Goal: Transaction & Acquisition: Purchase product/service

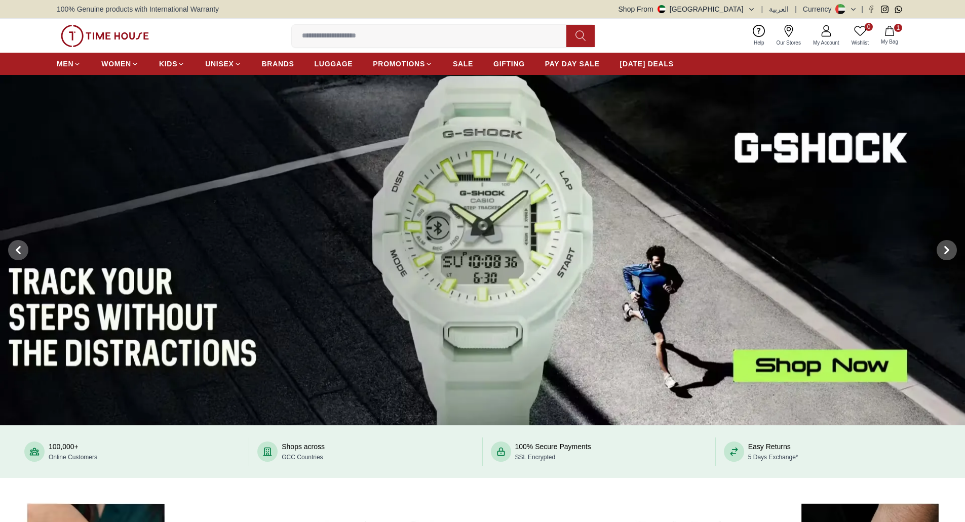
click at [748, 9] on button "Shop From UAE" at bounding box center [687, 9] width 137 height 10
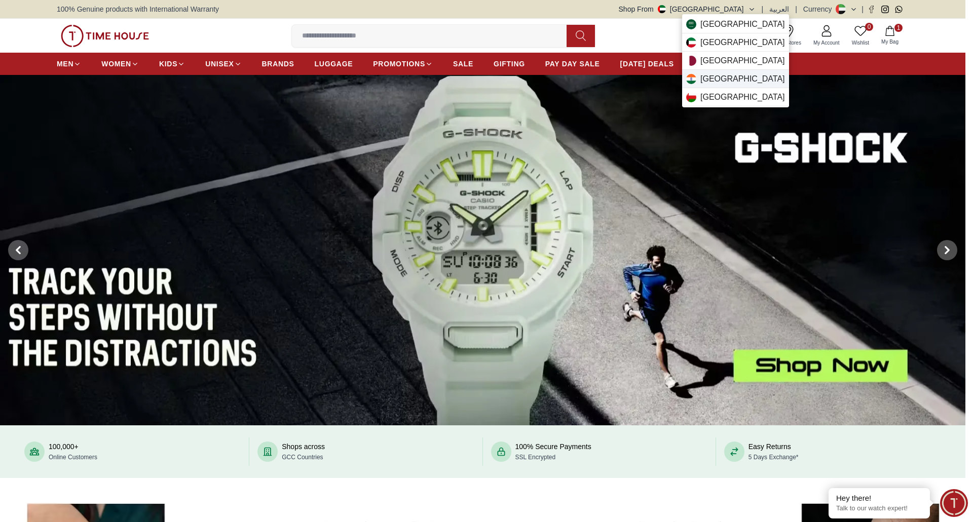
click at [717, 79] on span "India" at bounding box center [742, 79] width 85 height 12
